Goal: Information Seeking & Learning: Find specific fact

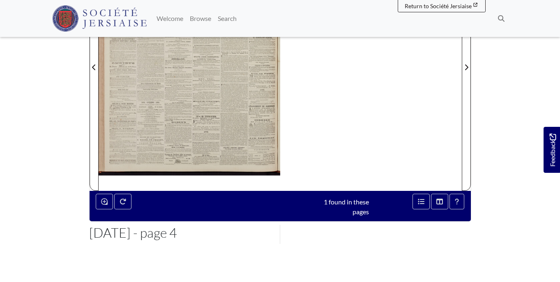
scroll to position [194, 0]
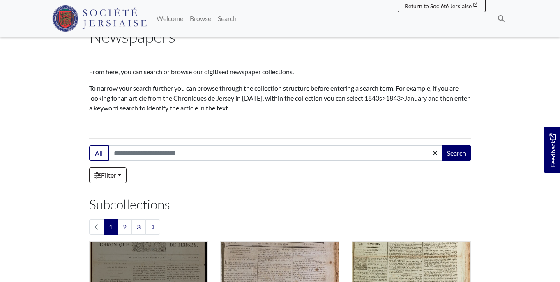
scroll to position [50, 0]
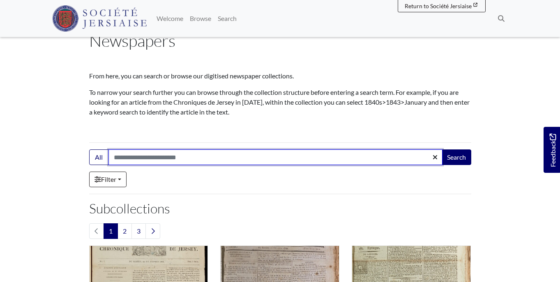
click at [141, 157] on input "Search:" at bounding box center [276, 158] width 334 height 16
type input "********"
click at [456, 158] on button "Search" at bounding box center [457, 158] width 30 height 16
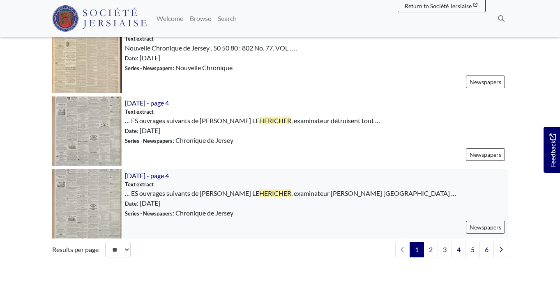
scroll to position [1165, 0]
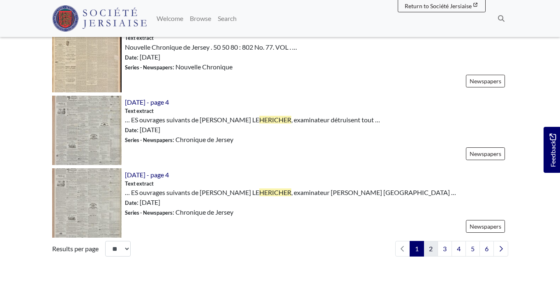
click at [433, 247] on link "2" at bounding box center [431, 249] width 14 height 16
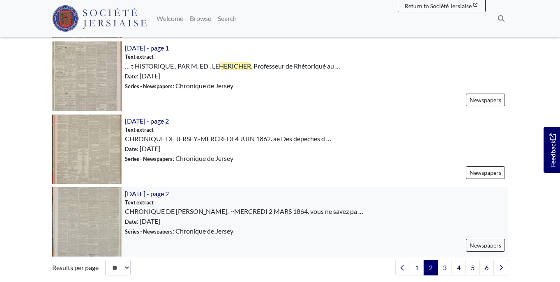
scroll to position [1161, 0]
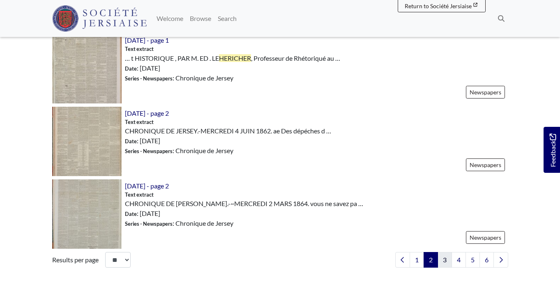
click at [441, 259] on link "3" at bounding box center [445, 260] width 14 height 16
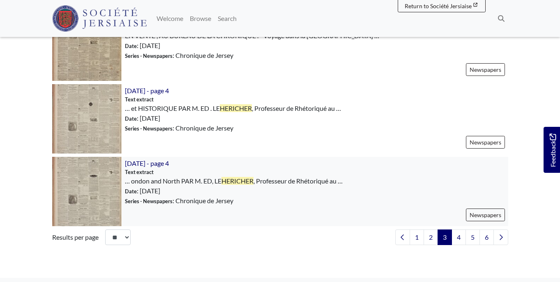
scroll to position [1186, 0]
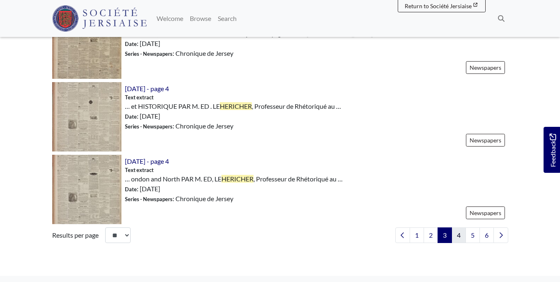
click at [456, 235] on link "4" at bounding box center [459, 236] width 14 height 16
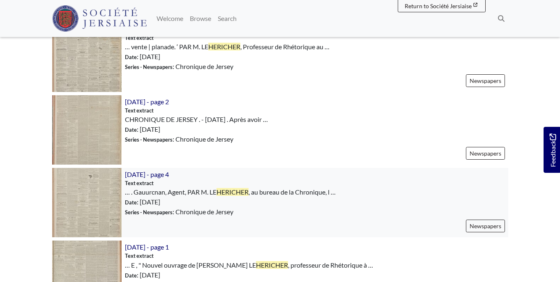
scroll to position [948, 0]
